Goal: Task Accomplishment & Management: Use online tool/utility

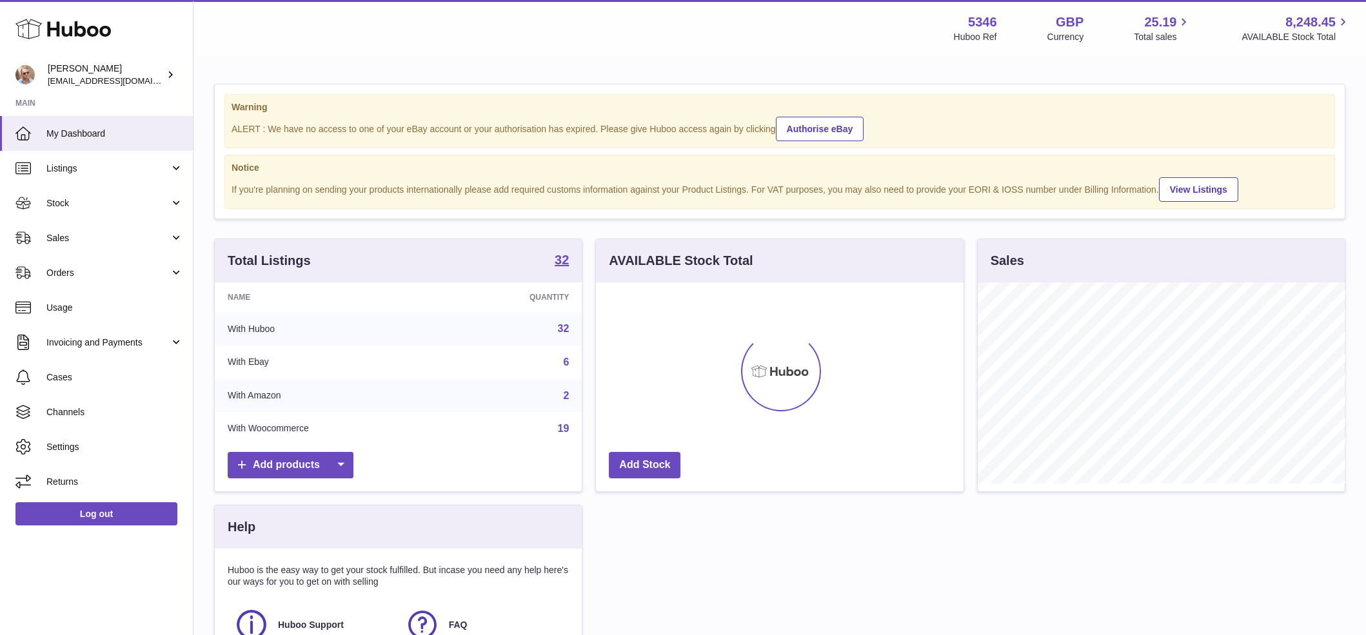
scroll to position [201, 367]
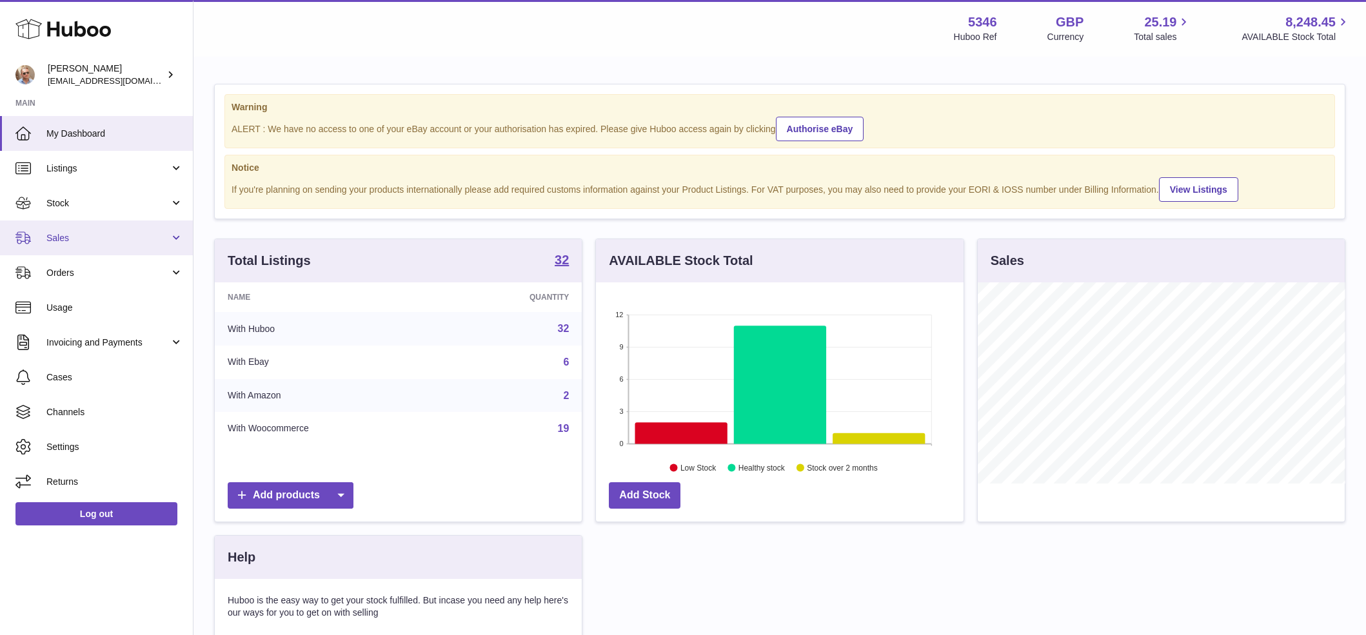
click at [130, 238] on span "Sales" at bounding box center [107, 238] width 123 height 12
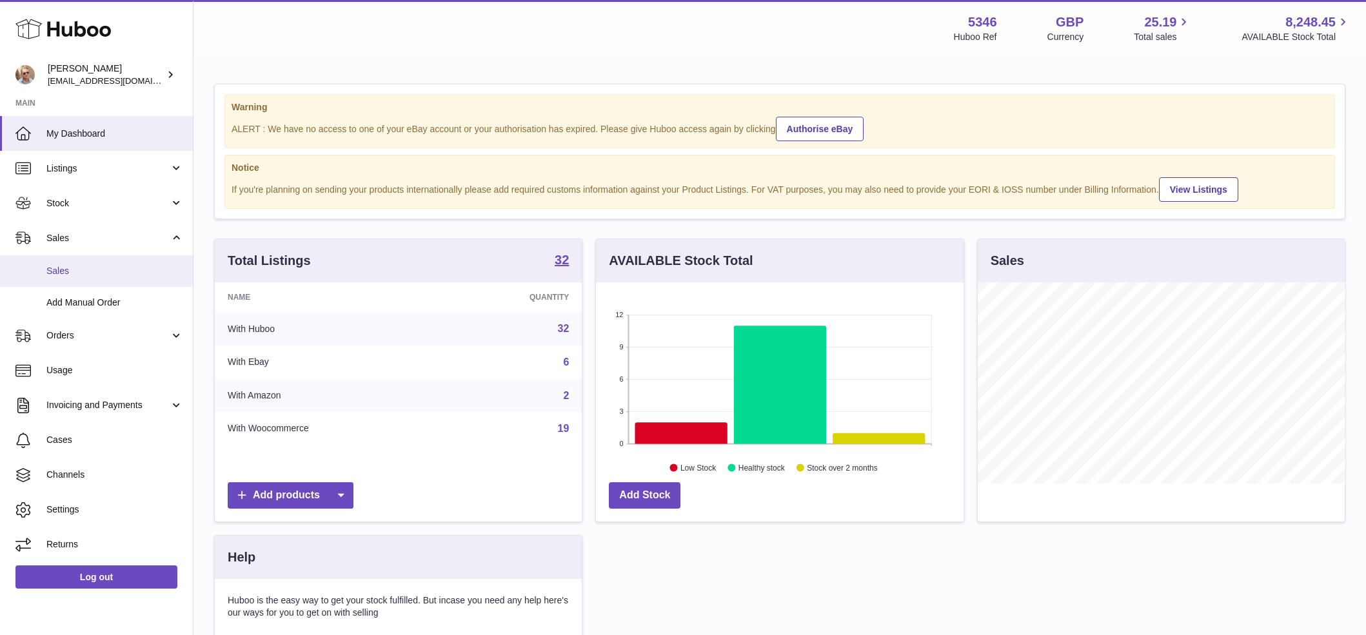
click at [132, 259] on link "Sales" at bounding box center [96, 271] width 193 height 32
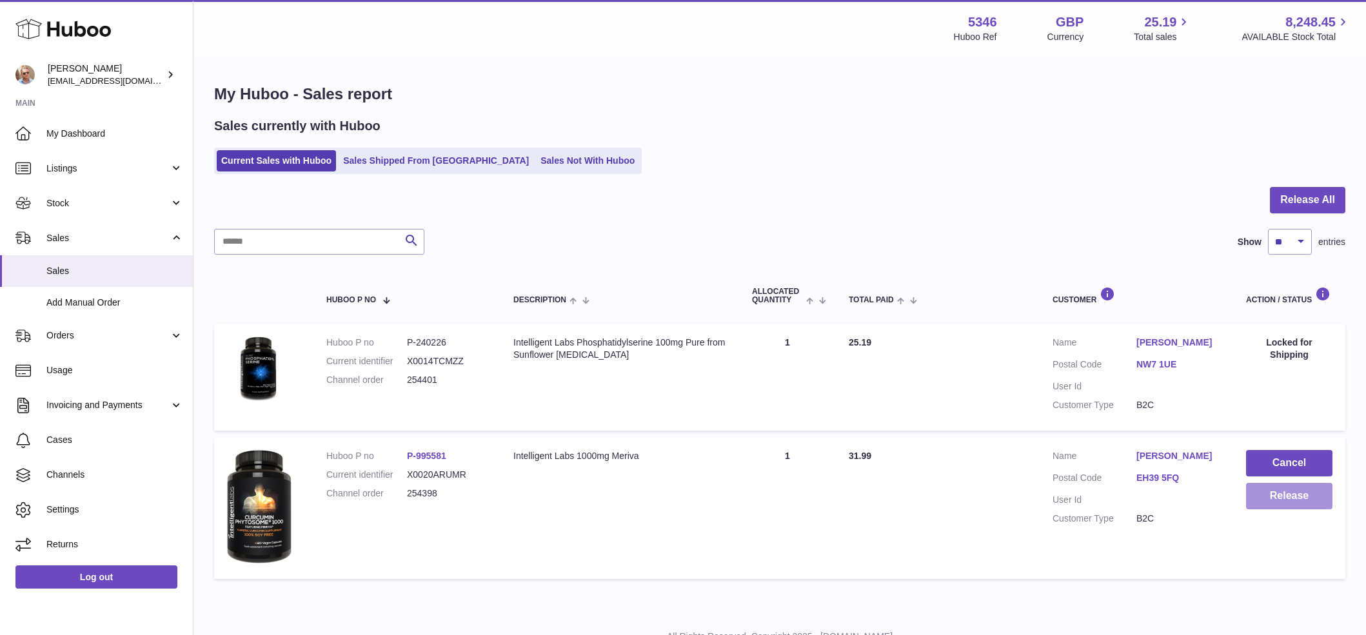
click at [1296, 505] on button "Release" at bounding box center [1289, 496] width 86 height 26
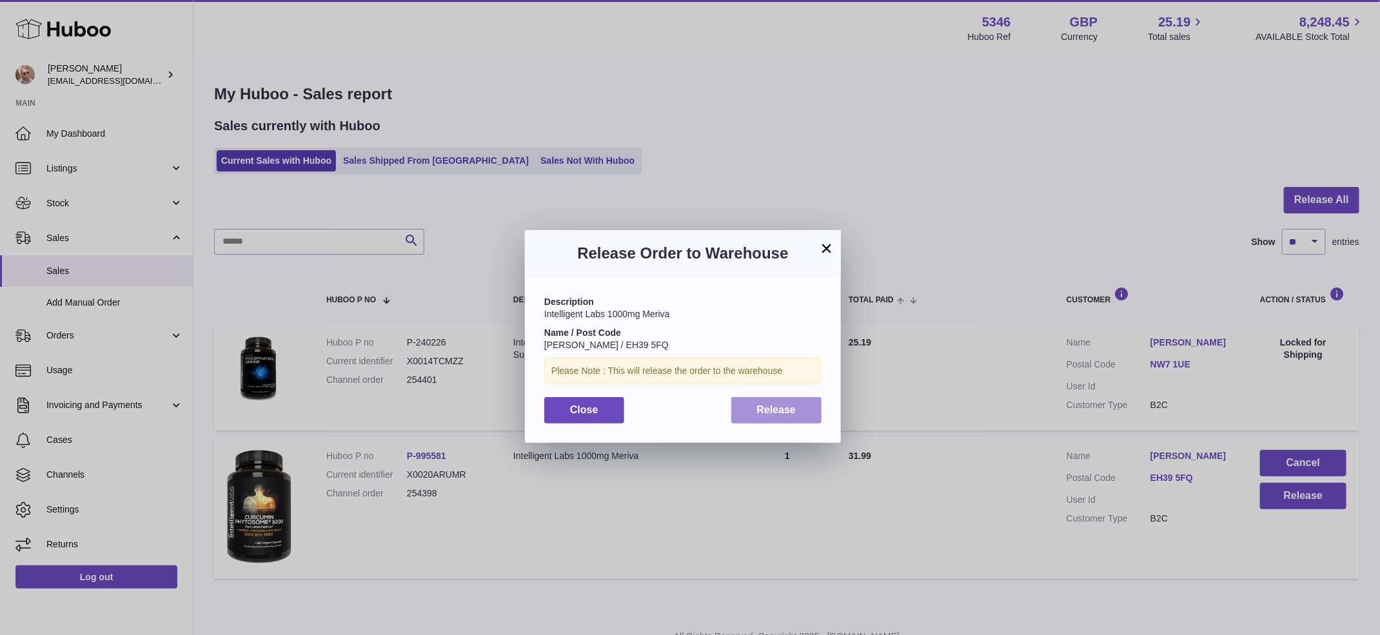
click at [776, 421] on button "Release" at bounding box center [776, 410] width 91 height 26
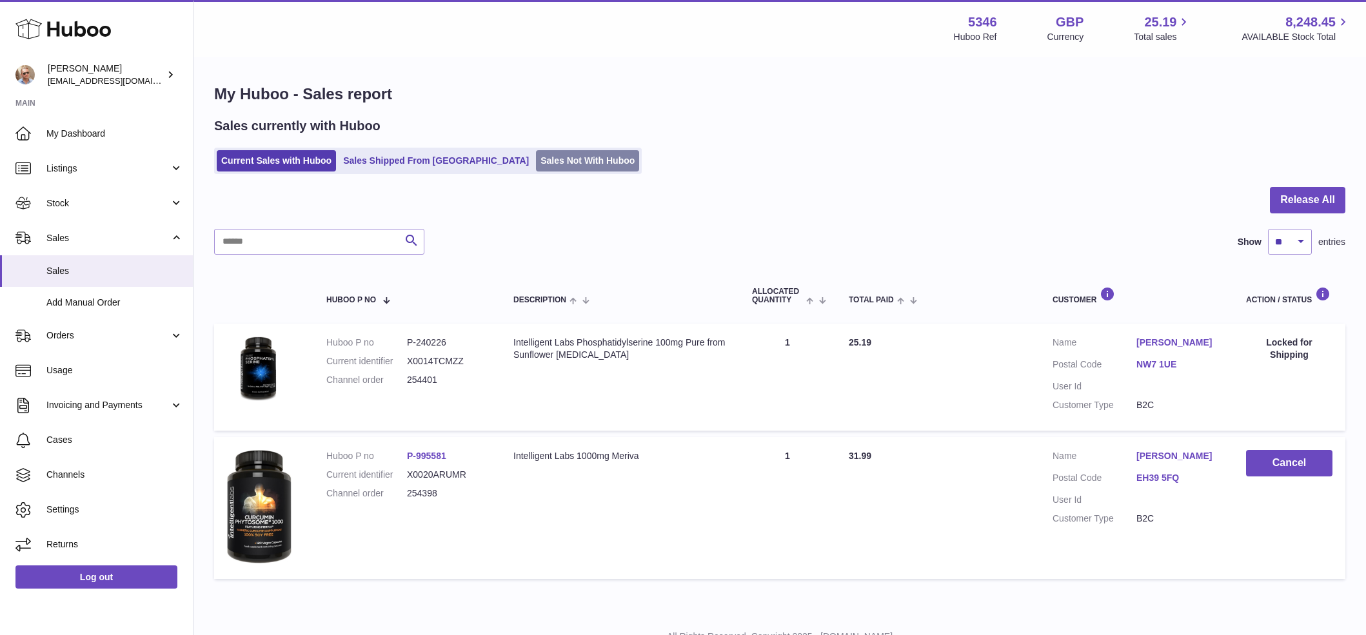
click at [540, 170] on link "Sales Not With Huboo" at bounding box center [587, 160] width 103 height 21
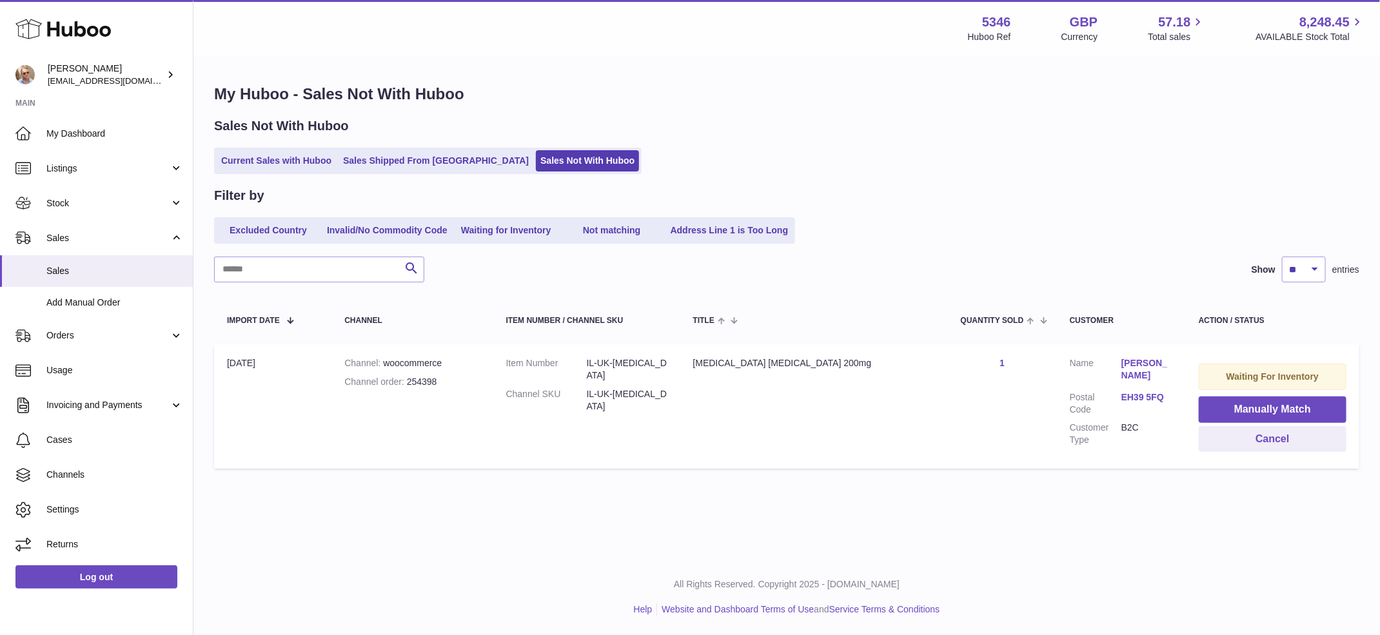
click at [678, 132] on div "Sales Not With Huboo" at bounding box center [786, 125] width 1145 height 17
